Goal: Task Accomplishment & Management: Use online tool/utility

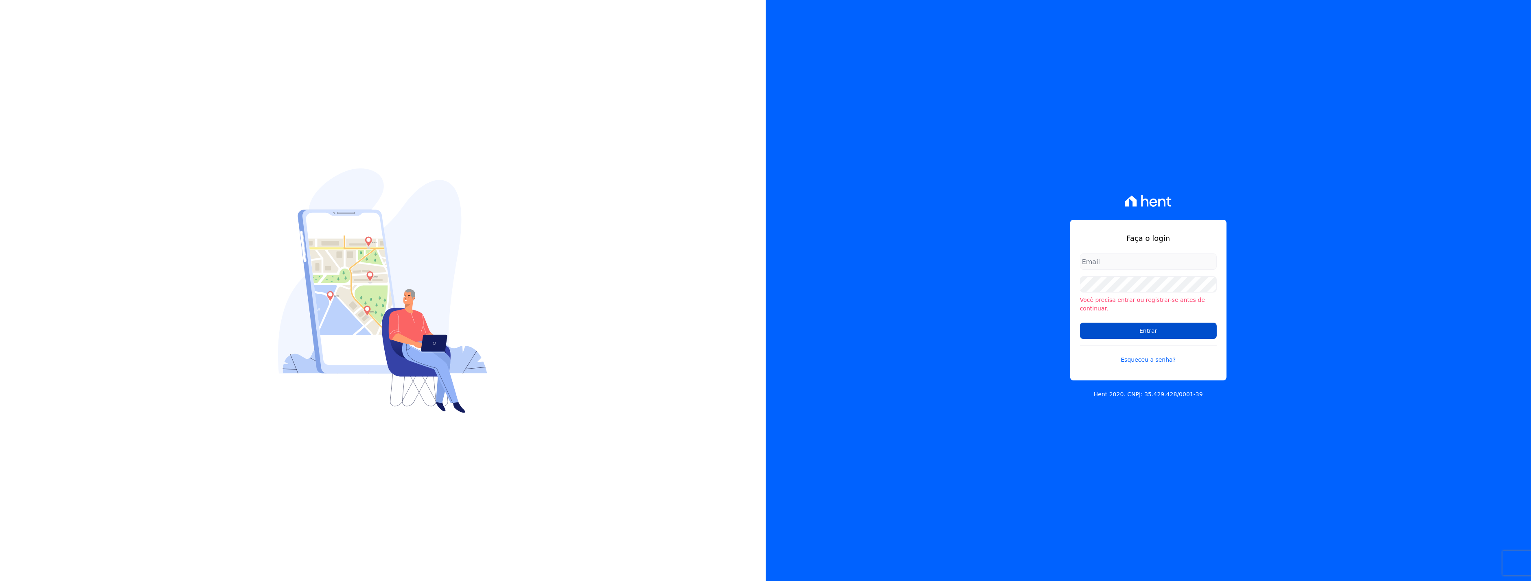
type input "italo.fernandes@e-arke.com"
click at [1113, 328] on input "Entrar" at bounding box center [1148, 331] width 137 height 16
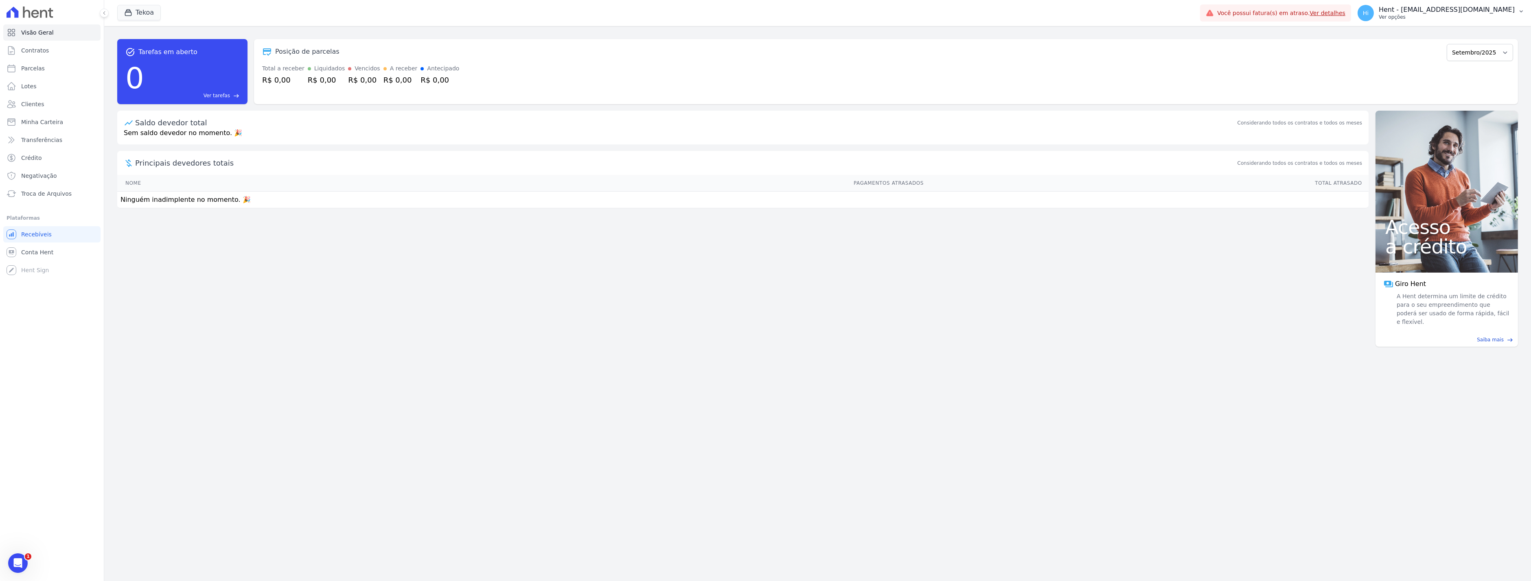
click at [1427, 14] on p "Ver opções" at bounding box center [1447, 17] width 136 height 7
click at [1476, 107] on link "Importar de ERP" at bounding box center [1479, 108] width 104 height 15
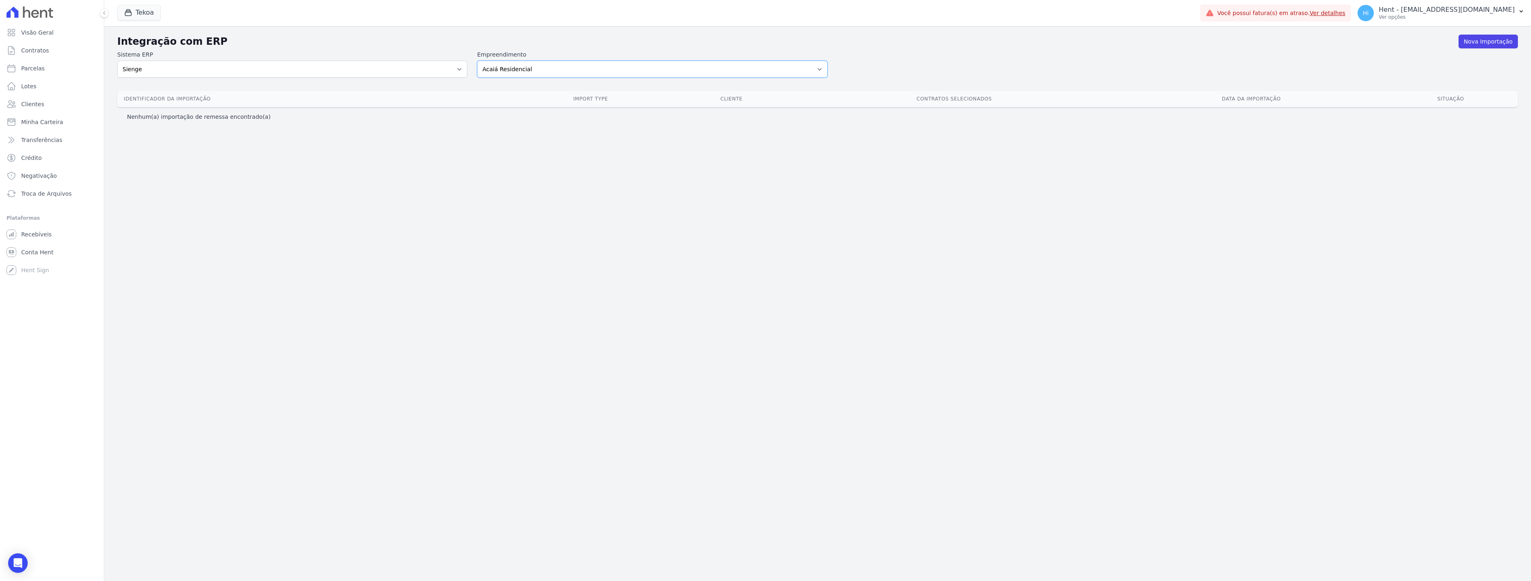
click at [624, 70] on select "Acaiá Residencial ACQUA 8 PELOTAS SPE LTDA ACQUA 8 PELOTAS SPE LTDA II ACQUA LI…" at bounding box center [652, 69] width 350 height 17
select select "bd025af1-e54c-4c66-9755-1cbd910340b7"
click at [477, 61] on select "Acaiá Residencial ACQUA 8 PELOTAS SPE LTDA ACQUA 8 PELOTAS SPE LTDA II ACQUA LI…" at bounding box center [652, 69] width 350 height 17
click at [1485, 43] on link "Nova Importação" at bounding box center [1487, 42] width 59 height 14
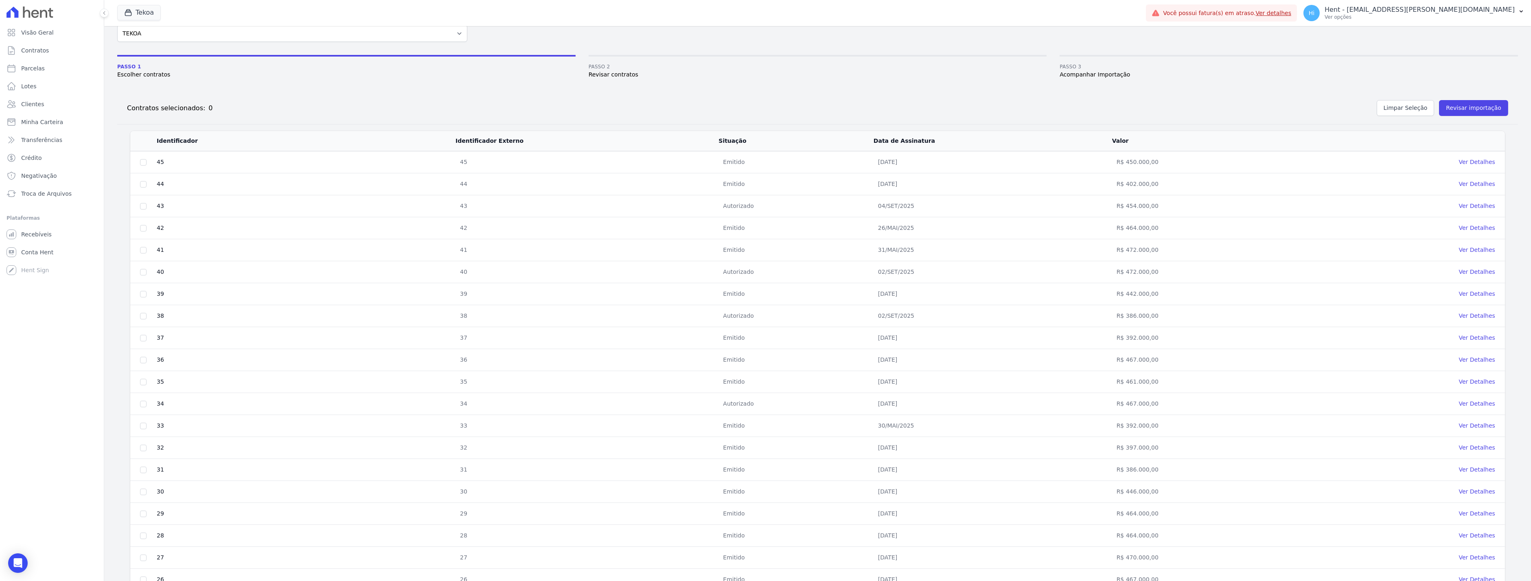
scroll to position [79, 0]
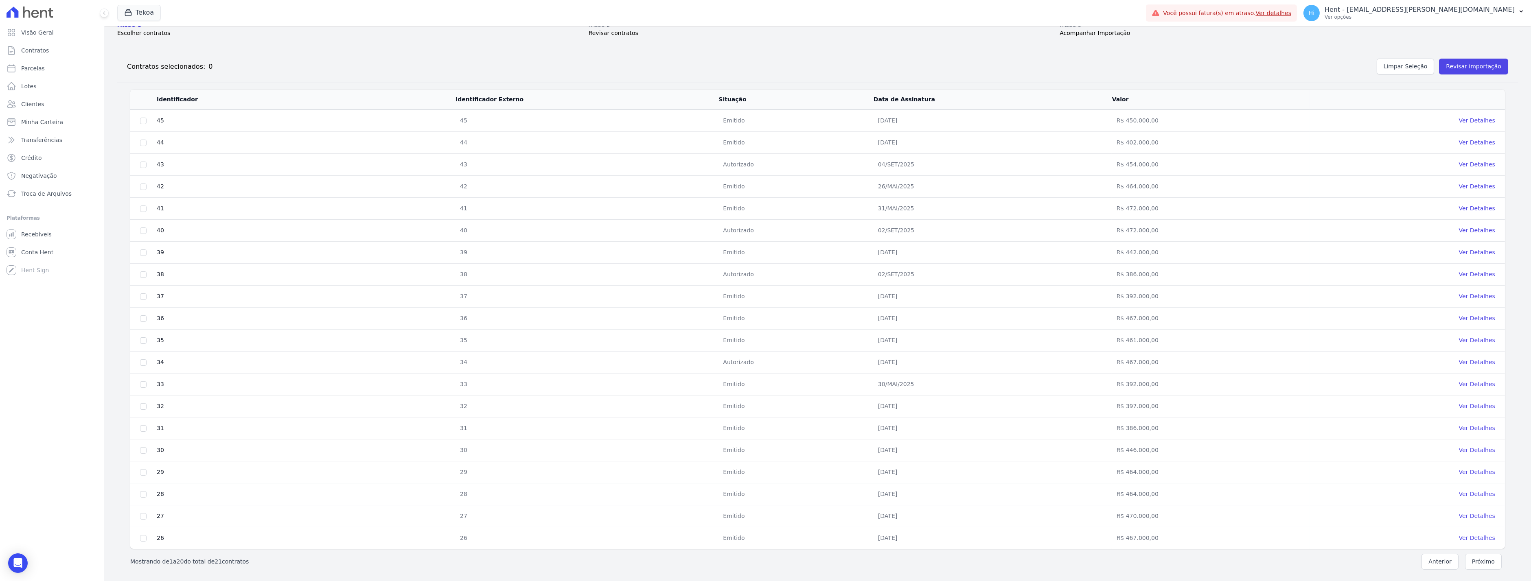
click at [385, 125] on td "45" at bounding box center [305, 121] width 299 height 22
click at [1471, 117] on link "Ver Detalhes" at bounding box center [1477, 120] width 36 height 7
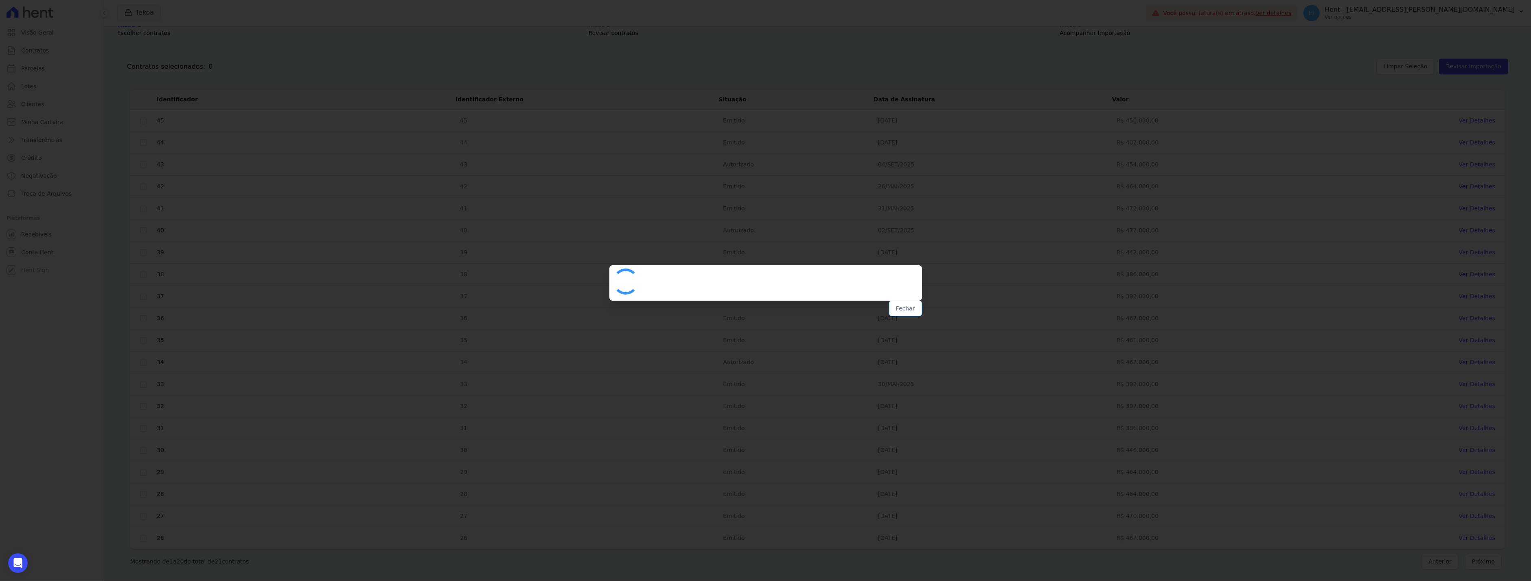
click at [904, 312] on button "Fechar" at bounding box center [905, 308] width 33 height 15
